Goal: Check status: Check status

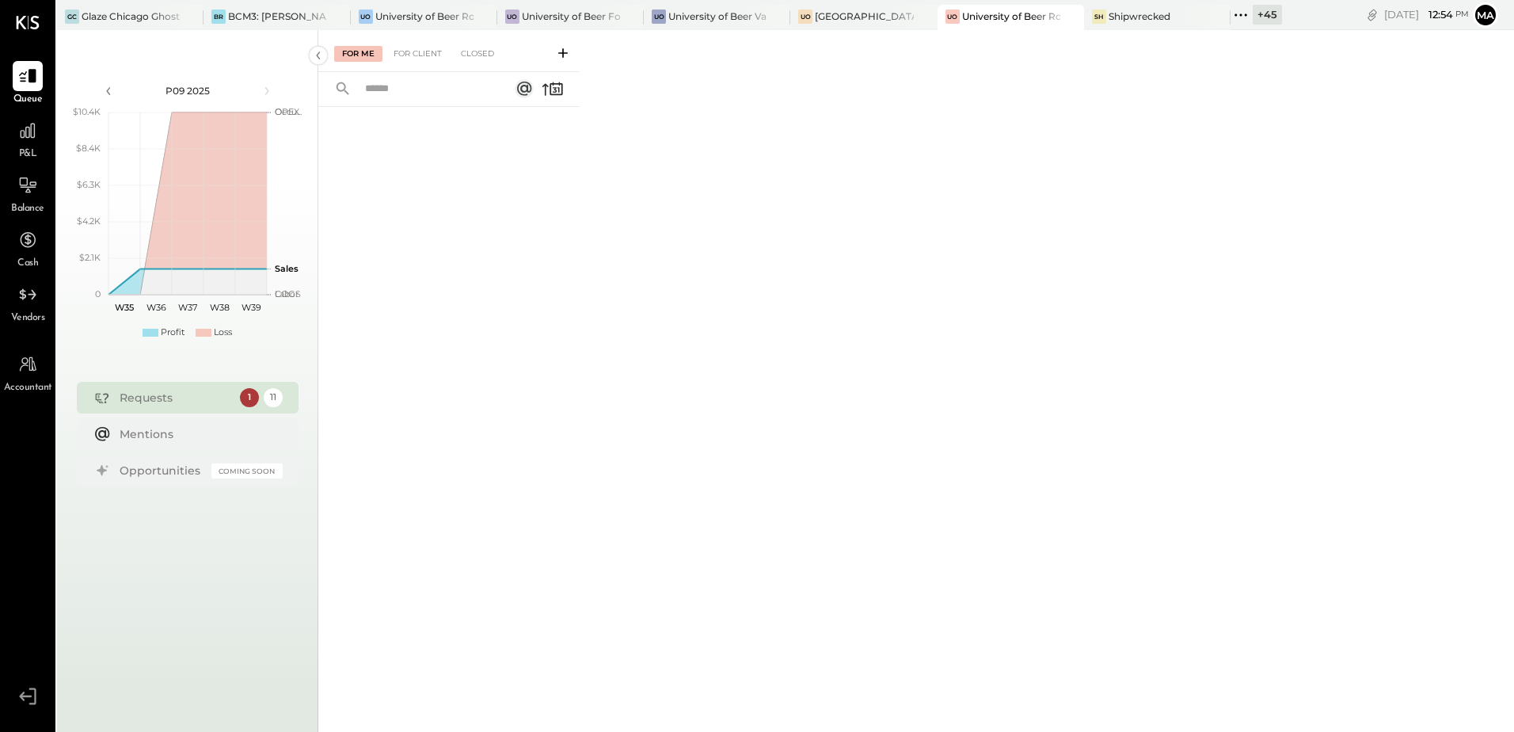
click at [143, 405] on div "Requests" at bounding box center [176, 398] width 112 height 16
click at [22, 143] on div at bounding box center [28, 131] width 30 height 30
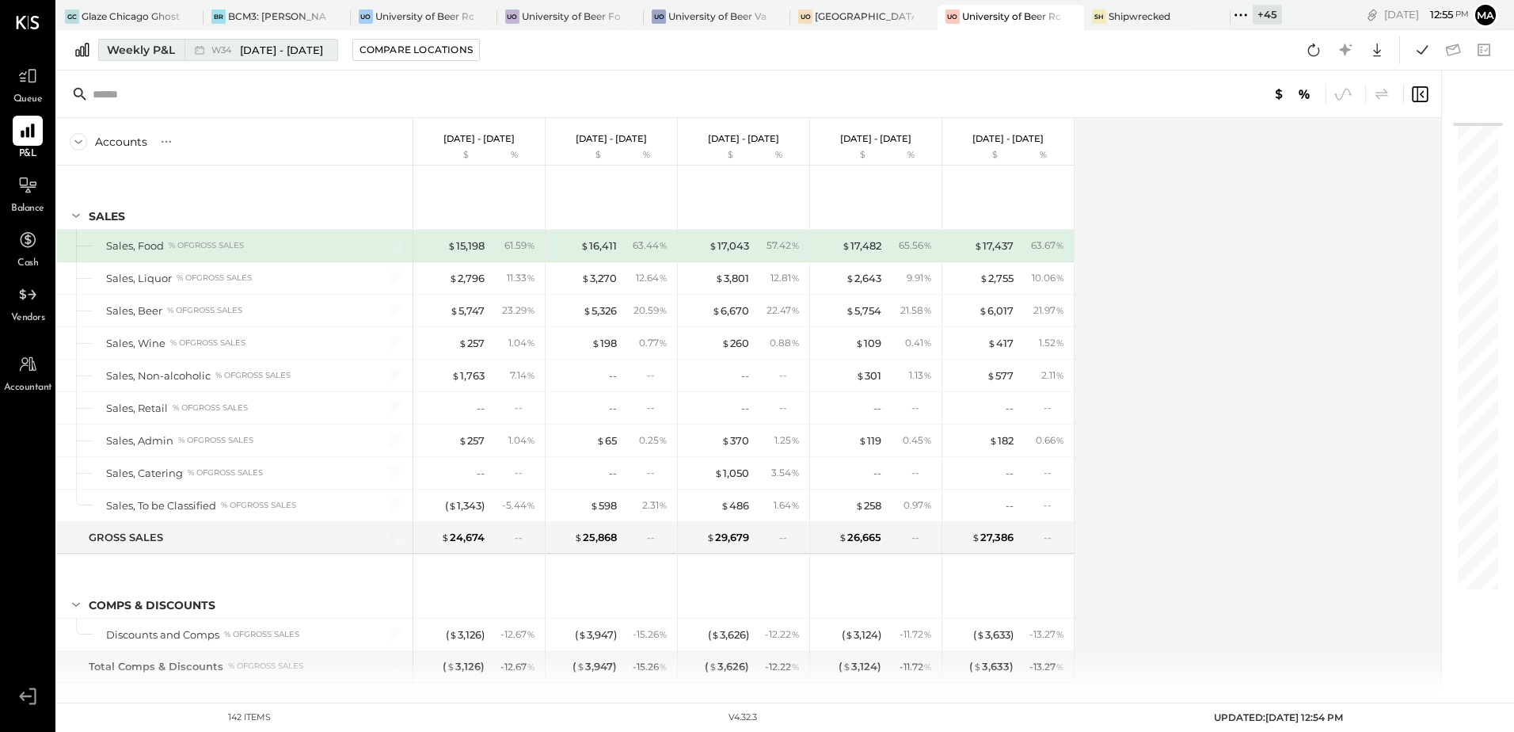
click at [139, 46] on div "Weekly P&L" at bounding box center [141, 50] width 68 height 16
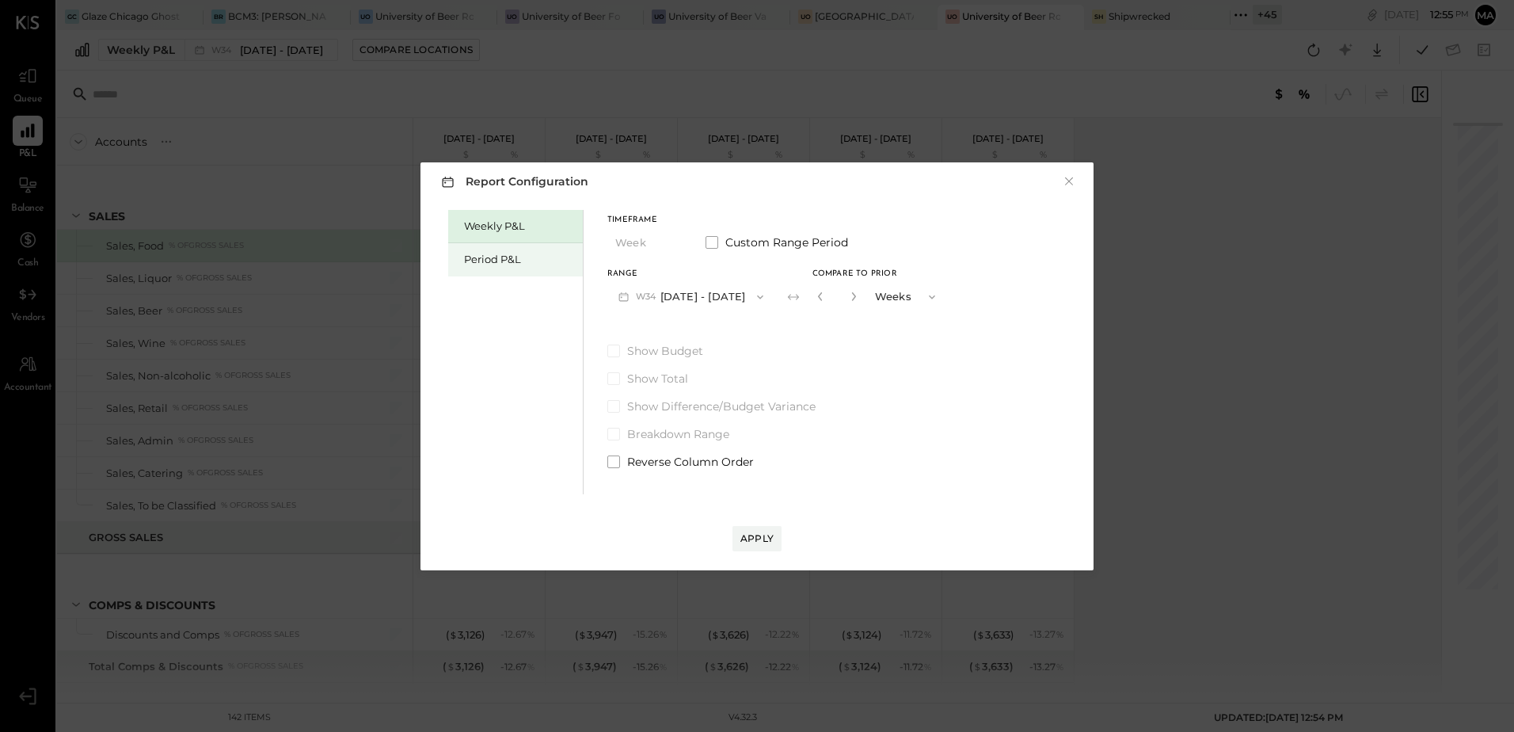
click at [500, 260] on div "Period P&L" at bounding box center [519, 259] width 111 height 15
click at [698, 290] on button "P09 [DATE] - [DATE]" at bounding box center [689, 296] width 165 height 29
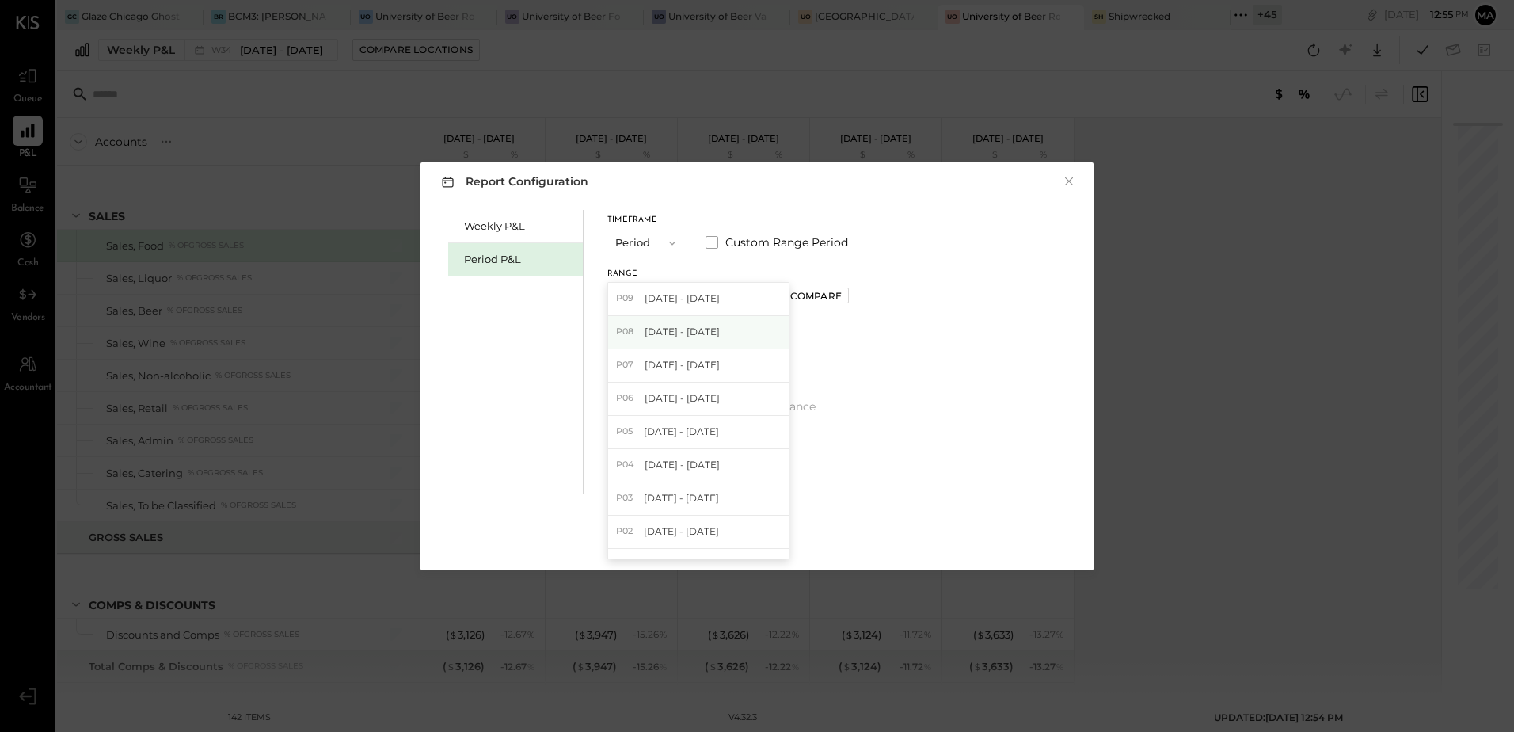
click at [717, 330] on span "[DATE] - [DATE]" at bounding box center [682, 331] width 75 height 13
click at [761, 537] on div "Apply" at bounding box center [756, 537] width 33 height 13
